Goal: Task Accomplishment & Management: Manage account settings

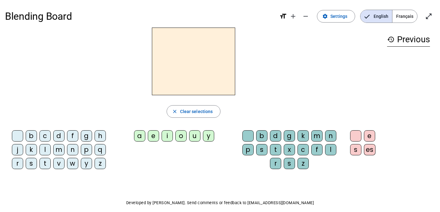
click at [404, 15] on span "Français" at bounding box center [405, 16] width 25 height 13
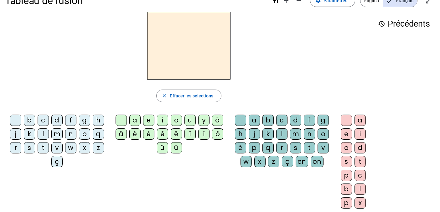
scroll to position [18, 0]
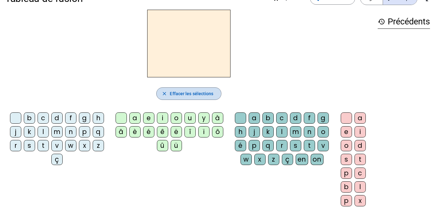
click at [164, 91] on mat-icon "close" at bounding box center [165, 94] width 6 height 6
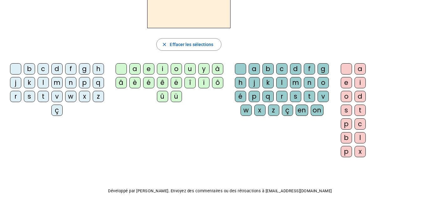
scroll to position [83, 0]
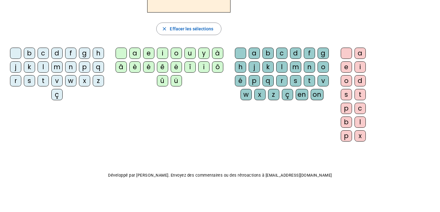
click at [136, 51] on div "a" at bounding box center [134, 53] width 11 height 11
click at [137, 55] on div "a" at bounding box center [134, 53] width 11 height 11
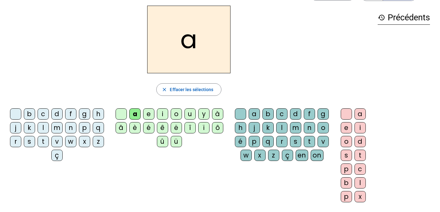
scroll to position [0, 0]
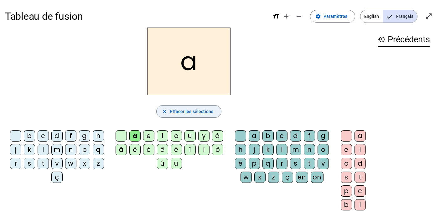
click at [162, 110] on mat-icon "close" at bounding box center [165, 112] width 6 height 6
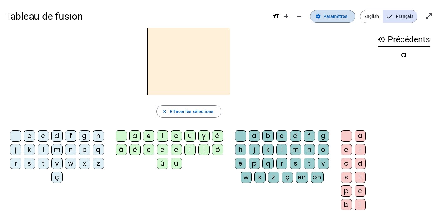
click at [336, 17] on span "Paramètres" at bounding box center [336, 17] width 24 height 8
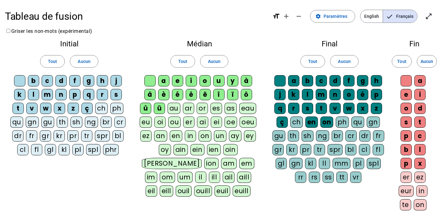
click at [160, 111] on div "ü" at bounding box center [159, 108] width 11 height 11
click at [147, 107] on div "û" at bounding box center [145, 108] width 11 height 11
click at [148, 92] on div "â" at bounding box center [150, 94] width 11 height 11
click at [165, 92] on div "è" at bounding box center [163, 94] width 11 height 11
click at [176, 92] on div "é" at bounding box center [177, 94] width 11 height 11
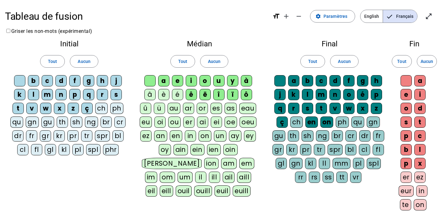
click at [187, 93] on div "ê" at bounding box center [191, 94] width 11 height 11
click at [205, 93] on div "ë" at bounding box center [205, 94] width 11 height 11
click at [219, 94] on div "î" at bounding box center [218, 94] width 11 height 11
click at [235, 94] on div "ï" at bounding box center [232, 94] width 11 height 11
click at [249, 94] on div "ô" at bounding box center [246, 94] width 11 height 11
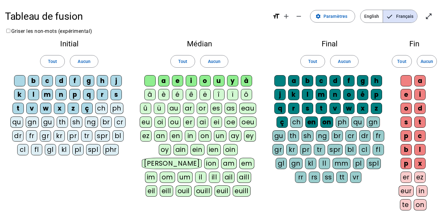
click at [249, 82] on div "à" at bounding box center [246, 80] width 11 height 11
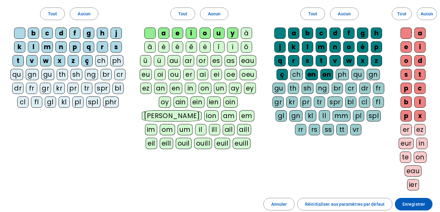
scroll to position [112, 0]
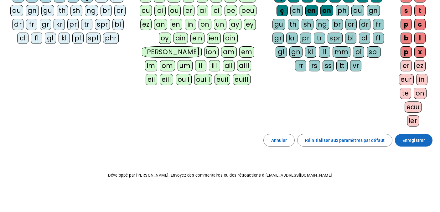
click at [406, 141] on span "Enregistrer" at bounding box center [414, 141] width 23 height 8
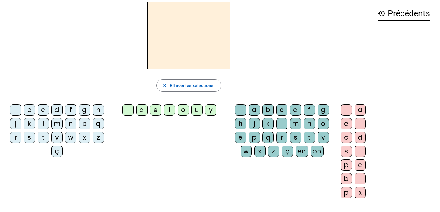
scroll to position [25, 0]
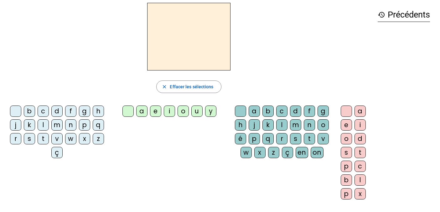
click at [98, 125] on div "q" at bounding box center [98, 124] width 11 height 11
click at [192, 113] on div "u" at bounding box center [197, 111] width 11 height 11
click at [169, 114] on div "i" at bounding box center [169, 111] width 11 height 11
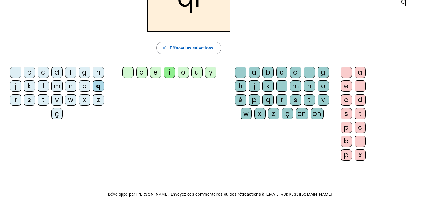
scroll to position [70, 0]
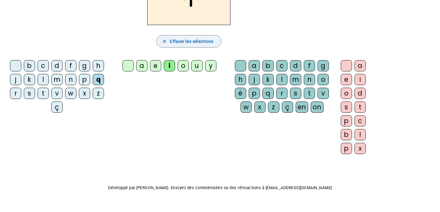
click at [186, 43] on span "Effacer les sélections" at bounding box center [192, 42] width 44 height 8
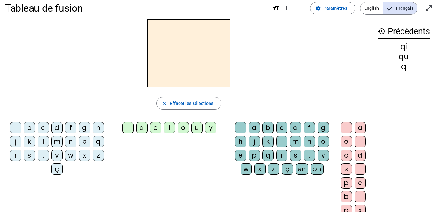
scroll to position [3, 0]
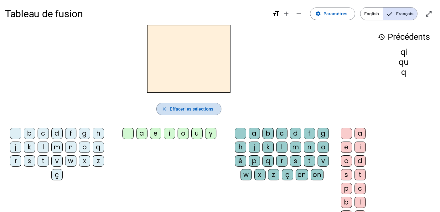
click at [177, 111] on span "Effacer les sélections" at bounding box center [192, 109] width 44 height 8
click at [414, 37] on h3 "history Précédents" at bounding box center [404, 37] width 52 height 14
click at [398, 15] on span "Français" at bounding box center [400, 14] width 34 height 13
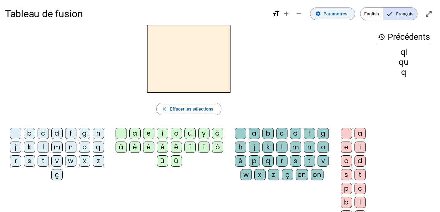
click at [345, 13] on span "Paramètres" at bounding box center [336, 14] width 24 height 8
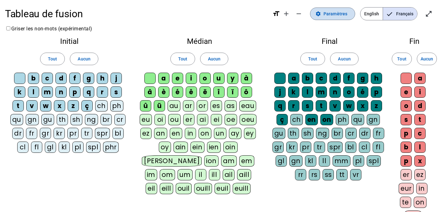
click at [345, 13] on span "Paramètres" at bounding box center [336, 14] width 24 height 8
